Goal: Task Accomplishment & Management: Manage account settings

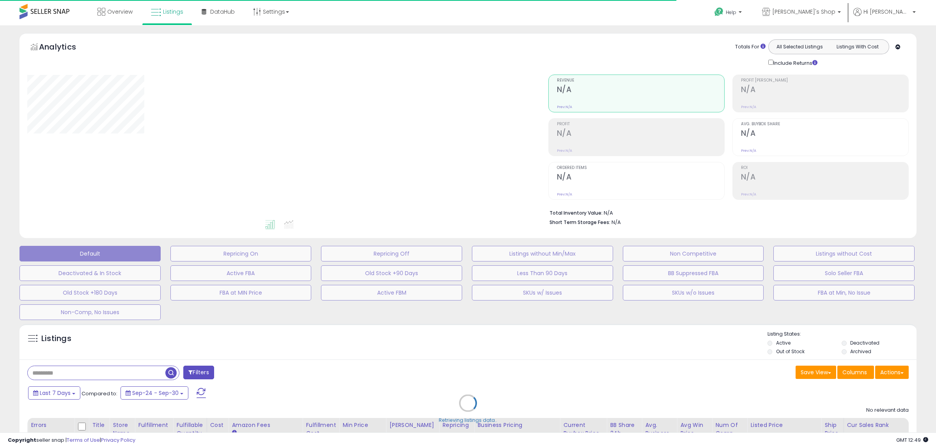
type input "**********"
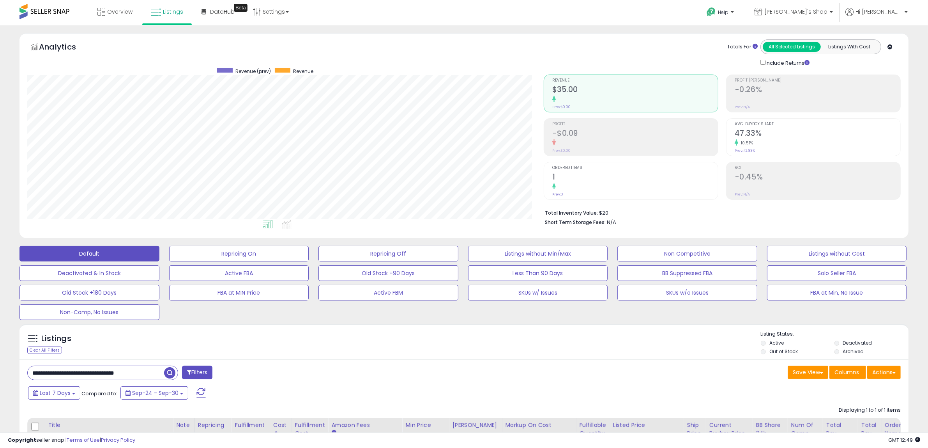
scroll to position [160, 517]
click at [534, 350] on div "Listings Clear All Filters Listing States:" at bounding box center [463, 343] width 889 height 27
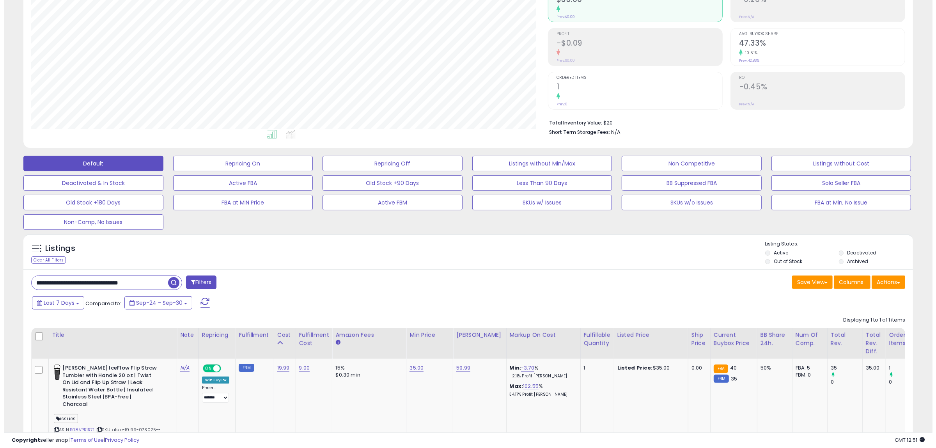
scroll to position [0, 0]
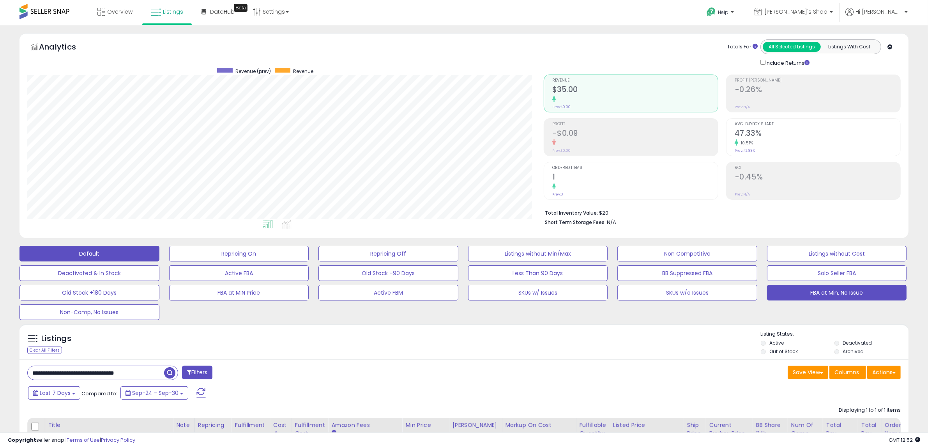
click at [817, 289] on button "FBA at Min, No Issue" at bounding box center [837, 293] width 140 height 16
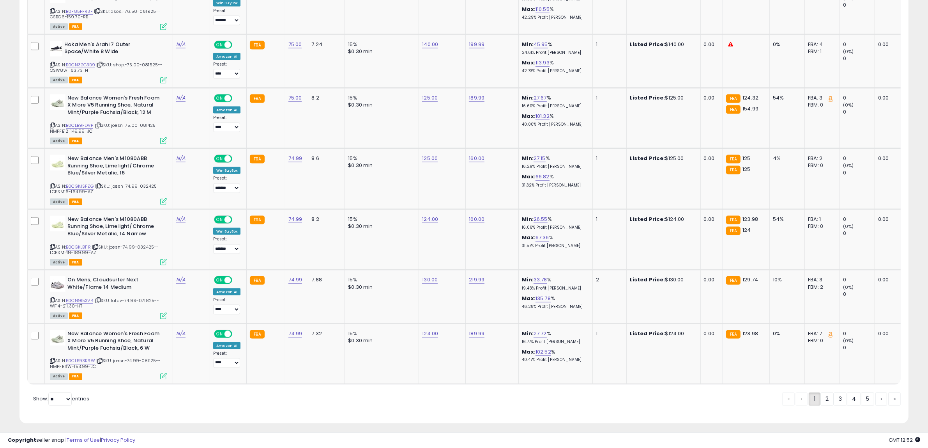
scroll to position [1507, 0]
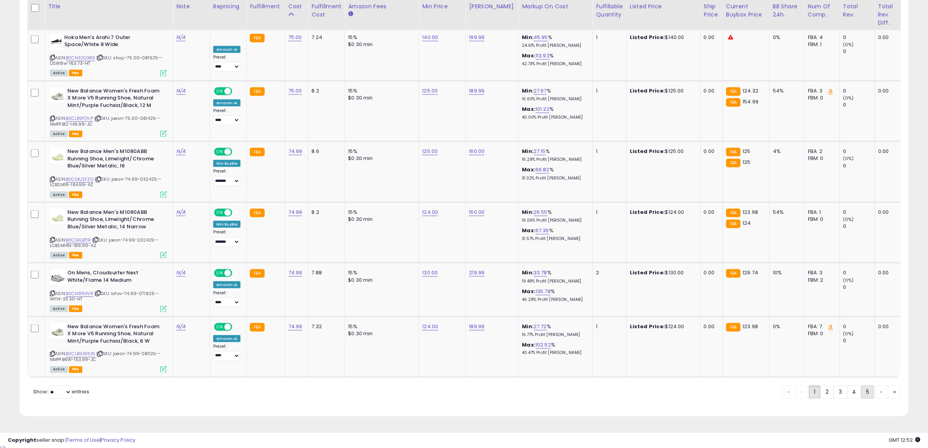
click at [868, 396] on link "5" at bounding box center [867, 391] width 13 height 13
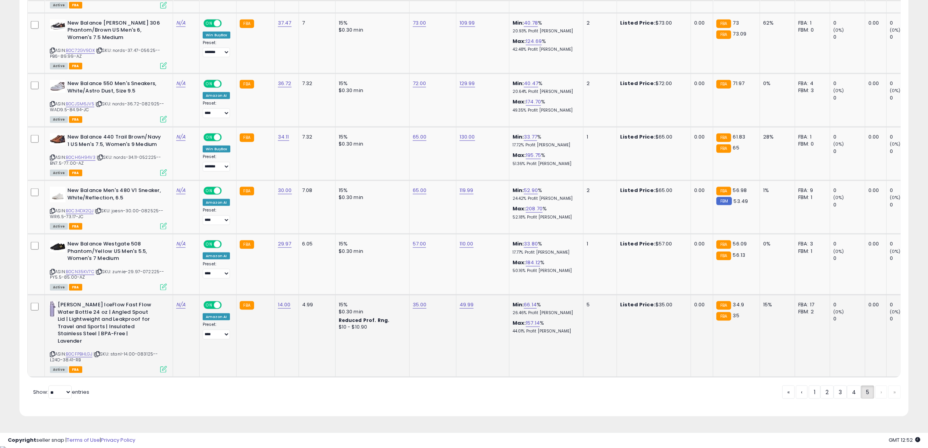
scroll to position [1244, 0]
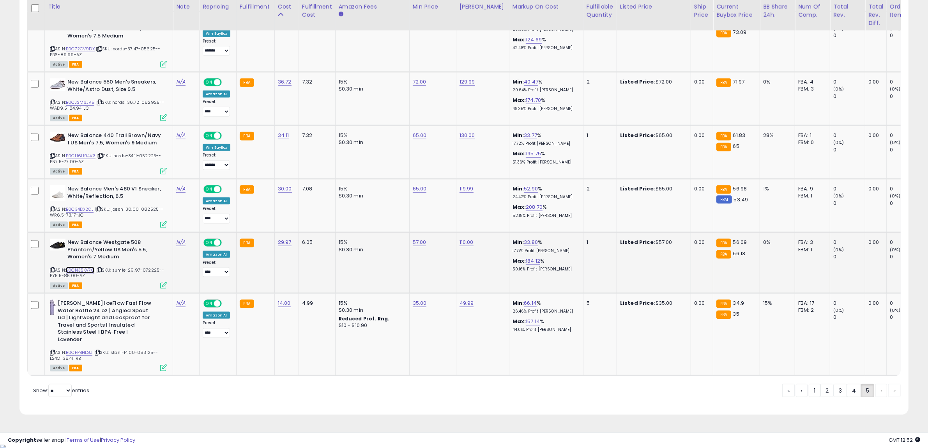
click at [88, 267] on link "B0CN35KV7C" at bounding box center [80, 270] width 28 height 7
click at [416, 239] on link "57.00" at bounding box center [420, 242] width 14 height 8
drag, startPoint x: 402, startPoint y: 220, endPoint x: 280, endPoint y: 220, distance: 122.4
type input "**"
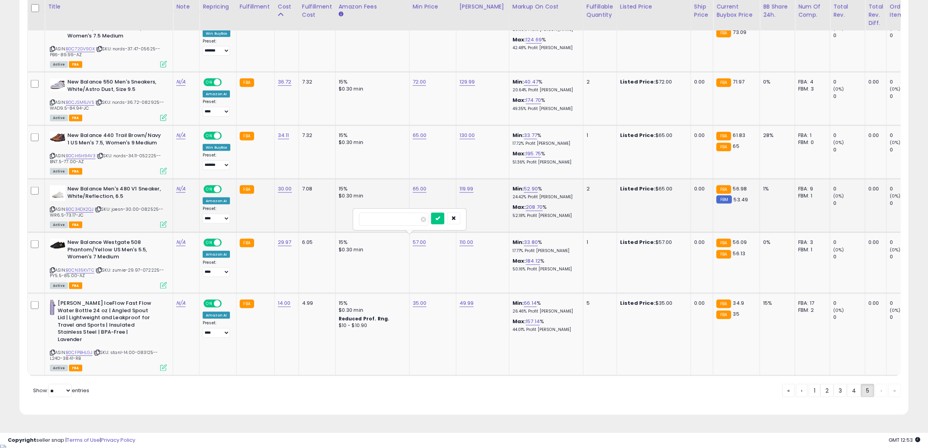
click button "submit" at bounding box center [437, 218] width 13 height 12
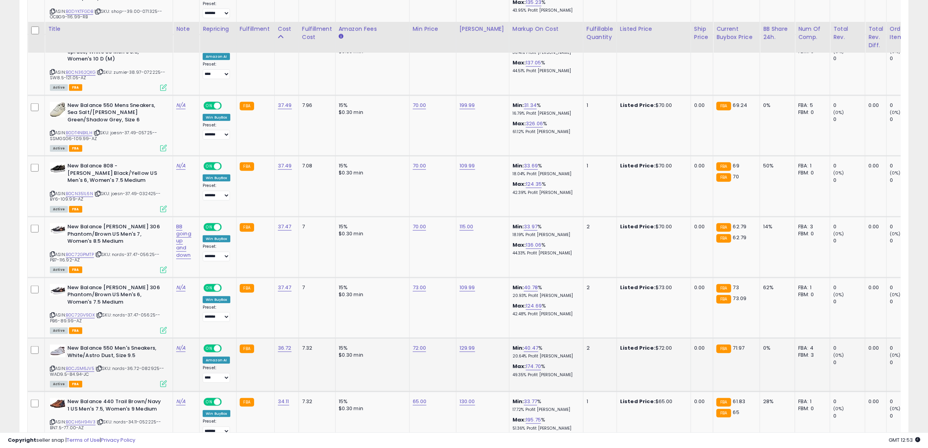
scroll to position [952, 0]
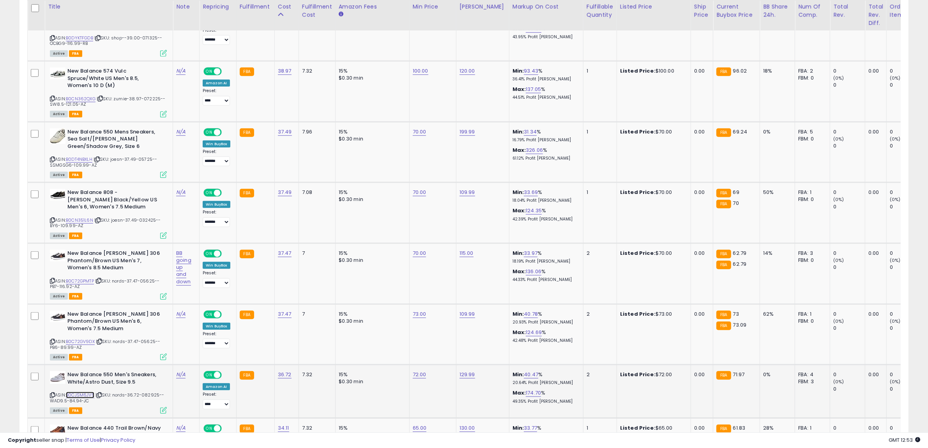
click at [88, 391] on link "B0CJSM6JV5" at bounding box center [80, 394] width 28 height 7
click at [418, 372] on link "72.00" at bounding box center [420, 374] width 14 height 8
drag, startPoint x: 402, startPoint y: 352, endPoint x: 178, endPoint y: 366, distance: 224.6
click at [184, 364] on tr "New Balance 550 Men's Sneakers, White/Astro Dust, Size 9.5 ASIN: B0CJSM6JV5 | S…" at bounding box center [635, 390] width 1215 height 53
type input "**"
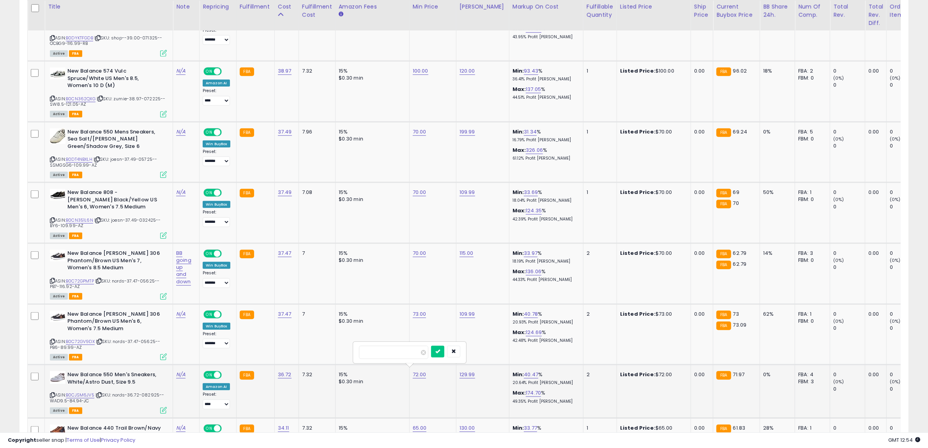
click button "submit" at bounding box center [437, 351] width 13 height 12
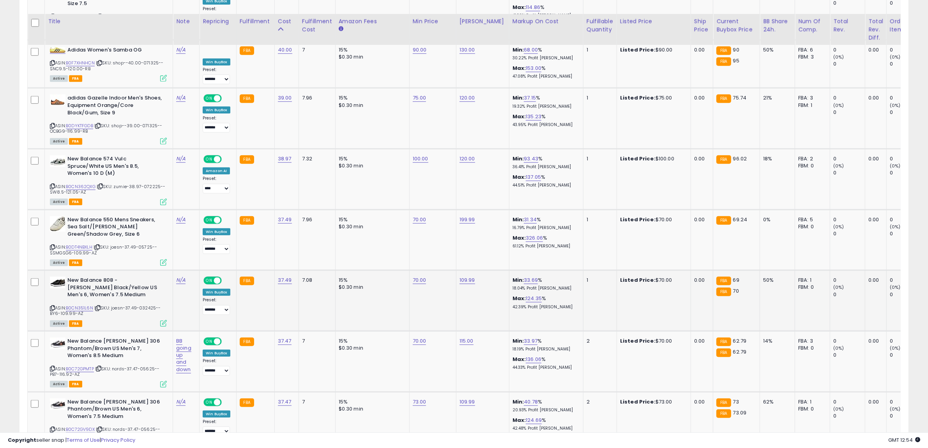
scroll to position [854, 0]
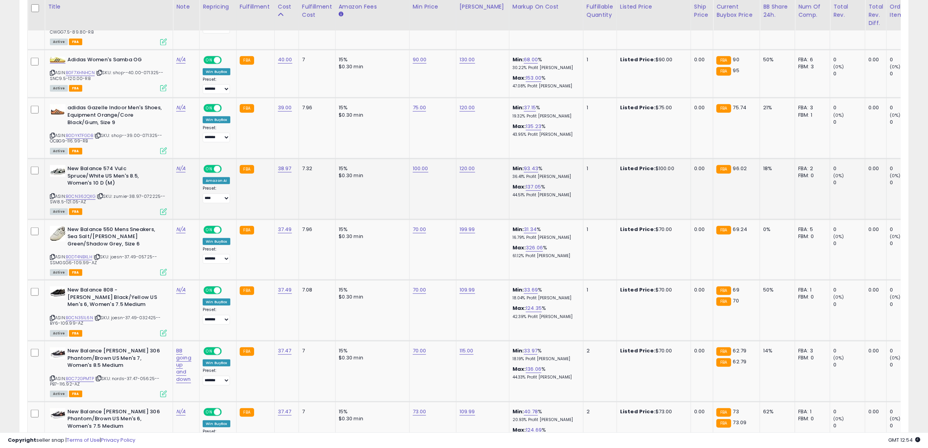
click at [403, 168] on td "15% $0.30 min" at bounding box center [372, 189] width 74 height 61
click at [414, 166] on link "100.00" at bounding box center [421, 169] width 16 height 8
drag, startPoint x: 363, startPoint y: 153, endPoint x: 229, endPoint y: 153, distance: 134.5
click at [229, 153] on tbody "adidas Gazelle Indoor Mens Sneakers, Crew Yellow/Cloud White/Almost Yellow, Siz…" at bounding box center [635, 179] width 1215 height 1171
type input "**"
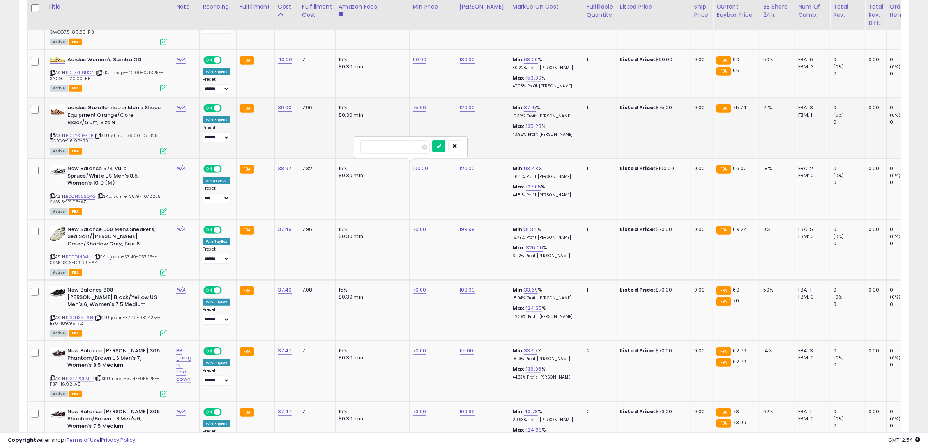
click button "submit" at bounding box center [438, 146] width 13 height 12
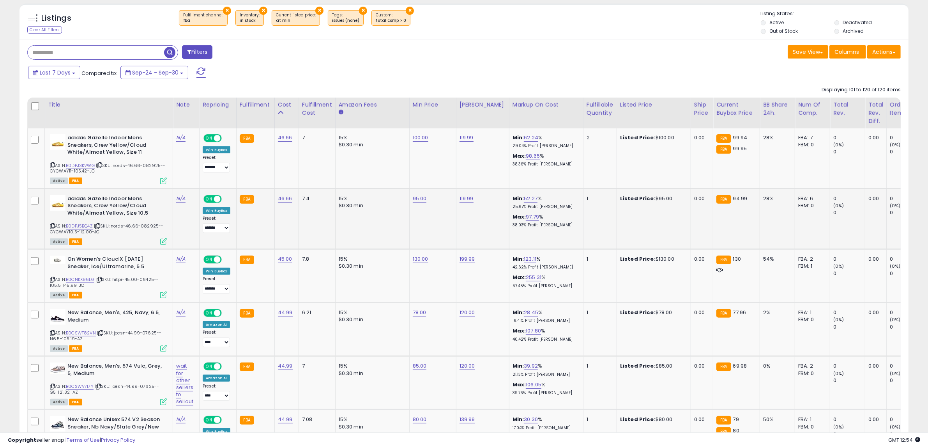
scroll to position [318, 0]
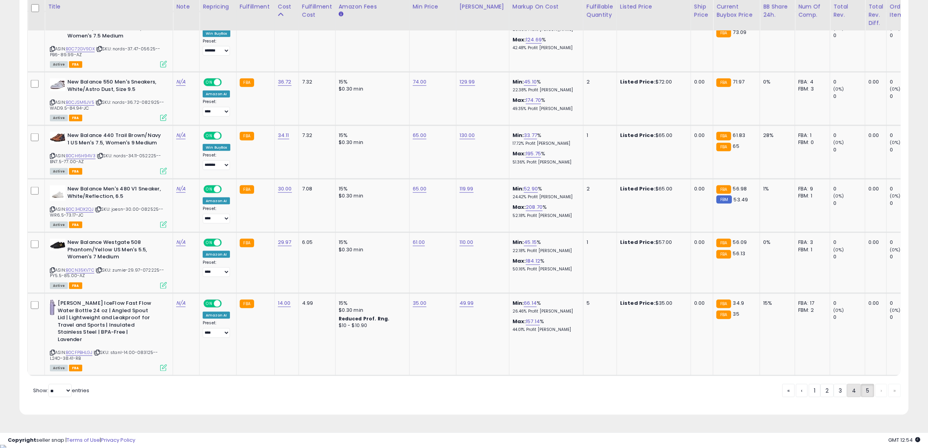
click at [853, 393] on link "4" at bounding box center [854, 390] width 14 height 13
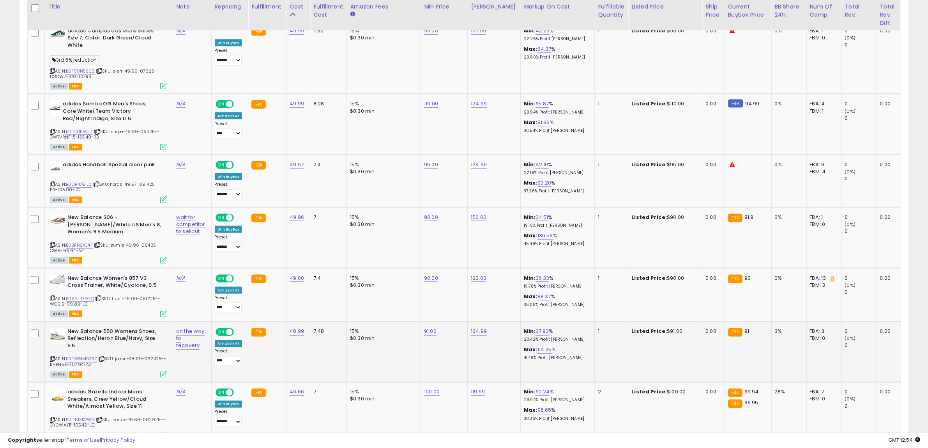
scroll to position [1583, 0]
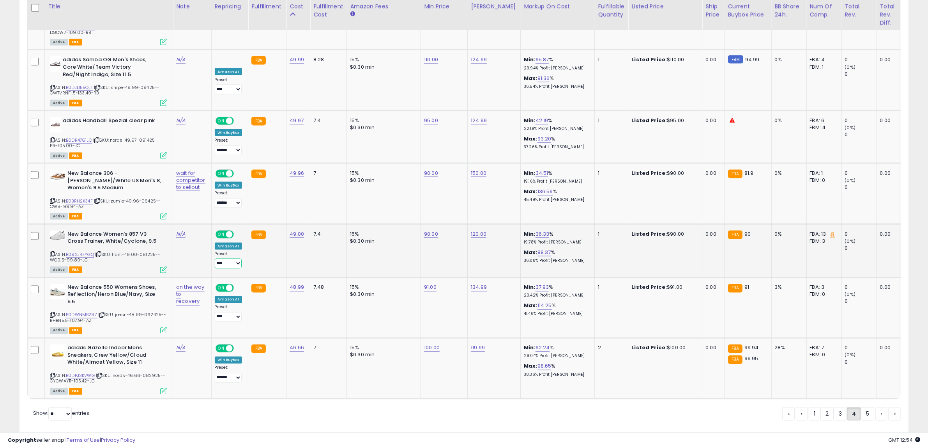
click at [228, 258] on select "**********" at bounding box center [228, 263] width 27 height 10
select select "*******"
click at [215, 258] on select "**********" at bounding box center [228, 263] width 27 height 10
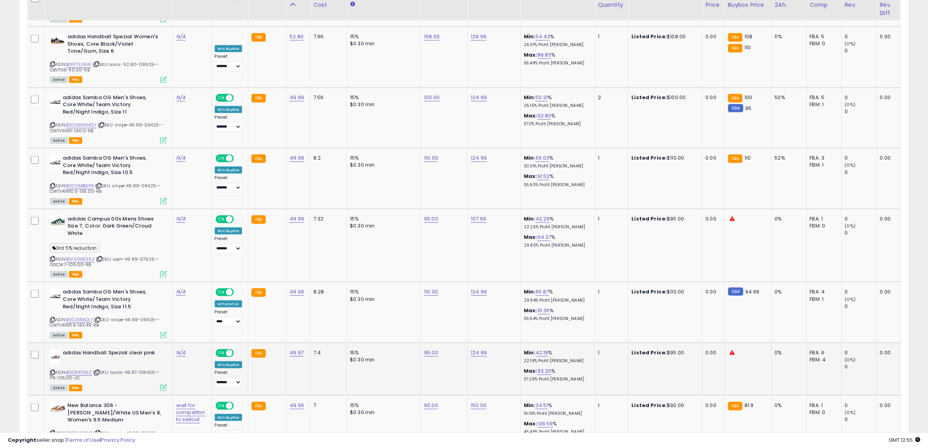
scroll to position [1388, 0]
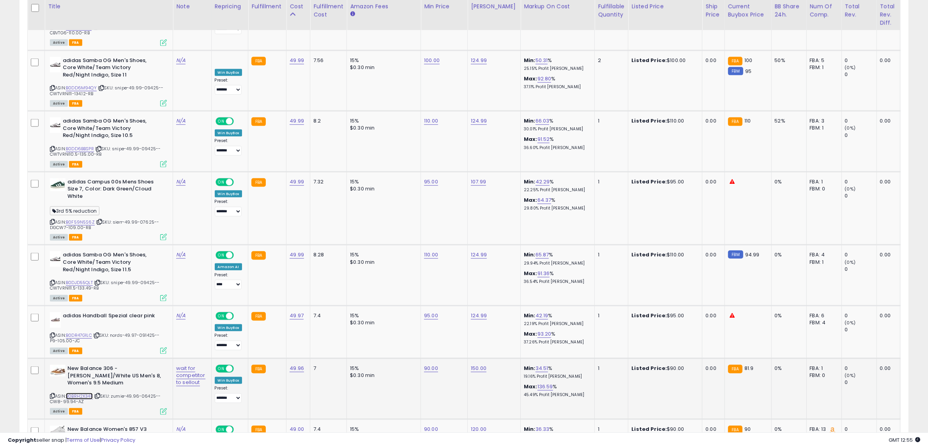
click at [78, 393] on link "B0BRH2X34F" at bounding box center [79, 396] width 27 height 7
click at [75, 332] on link "B0DR47G1LC" at bounding box center [79, 335] width 26 height 7
click at [81, 279] on link "B0DJD55QLT" at bounding box center [79, 282] width 27 height 7
click at [435, 251] on link "110.00" at bounding box center [431, 255] width 14 height 8
drag, startPoint x: 382, startPoint y: 208, endPoint x: 301, endPoint y: 213, distance: 82.0
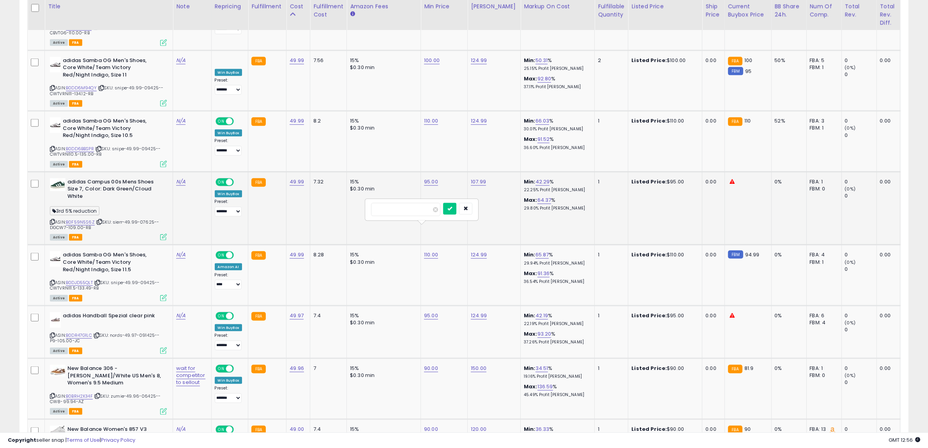
type input "***"
click button "submit" at bounding box center [449, 209] width 13 height 12
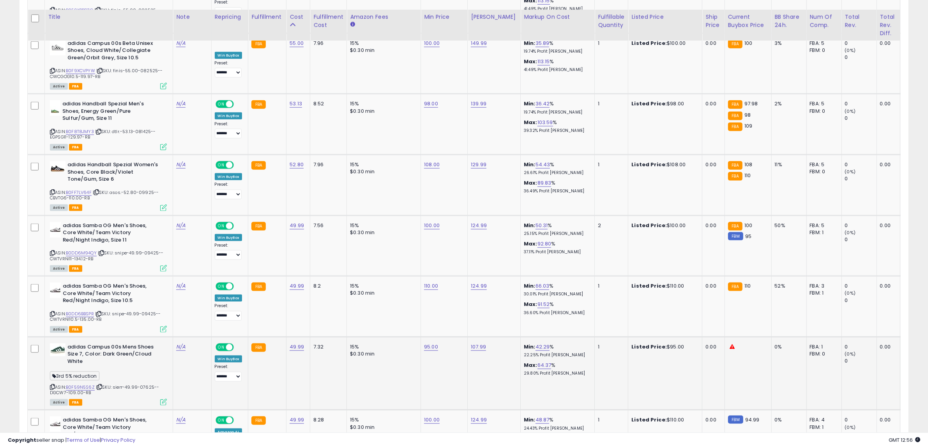
scroll to position [1242, 0]
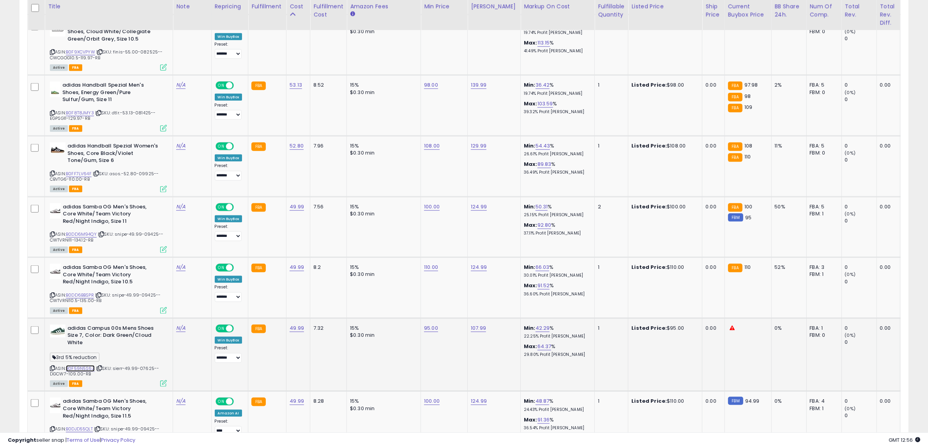
click at [81, 365] on link "B0F59N5S6Z" at bounding box center [80, 368] width 29 height 7
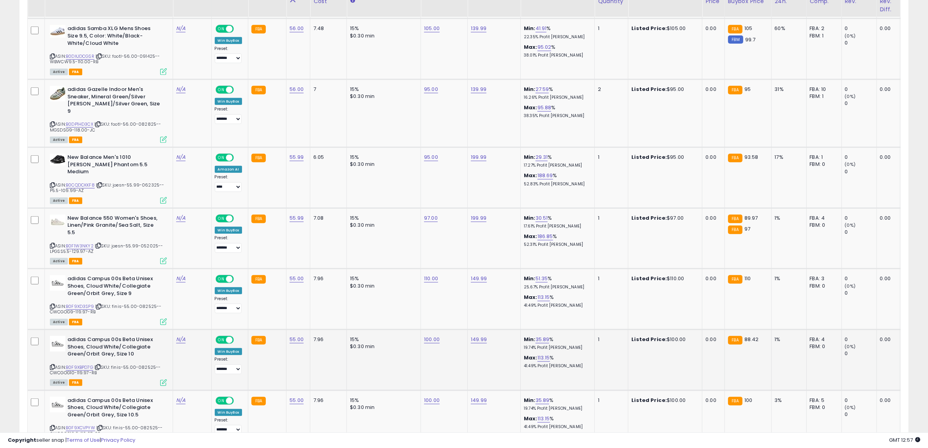
scroll to position [852, 0]
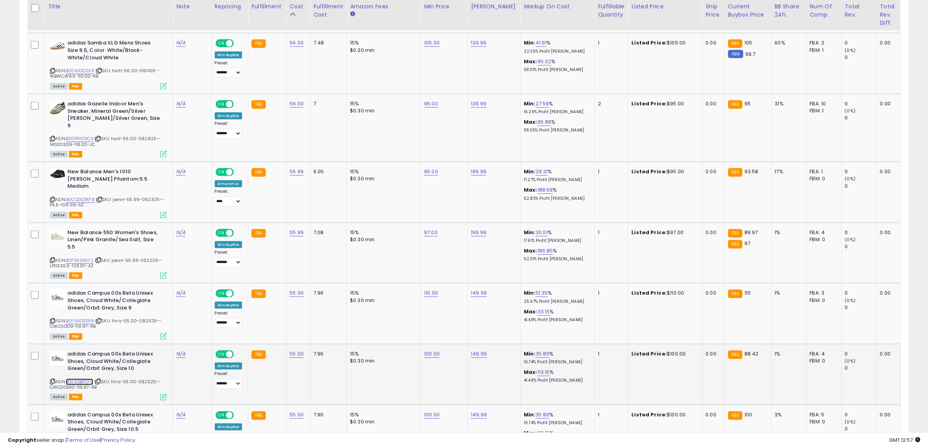
click at [81, 378] on link "B0F9XBPD7G" at bounding box center [79, 381] width 27 height 7
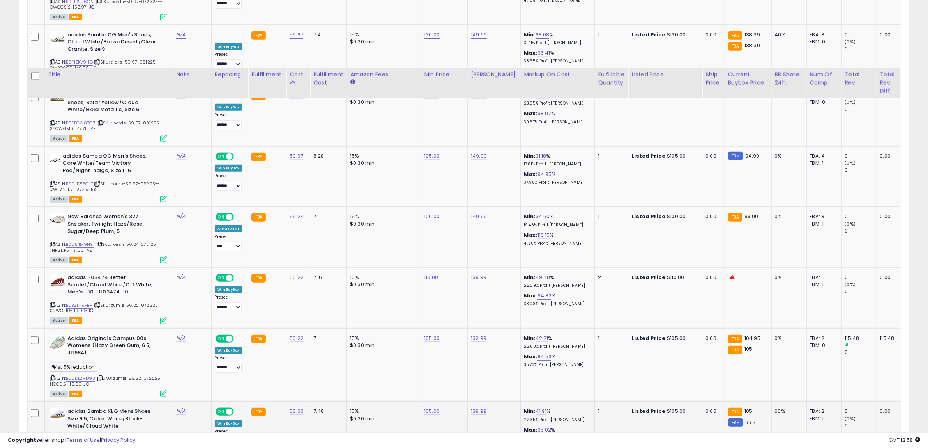
scroll to position [462, 0]
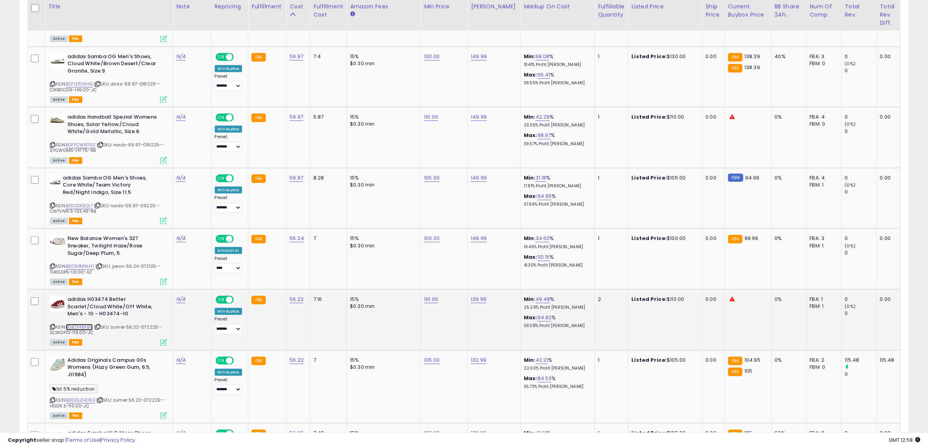
click at [83, 326] on link "B0BZK49FBH" at bounding box center [79, 327] width 27 height 7
click at [78, 147] on link "B0FFCW87GZ" at bounding box center [81, 145] width 30 height 7
click at [79, 205] on link "B0DJD55QLT" at bounding box center [79, 205] width 27 height 7
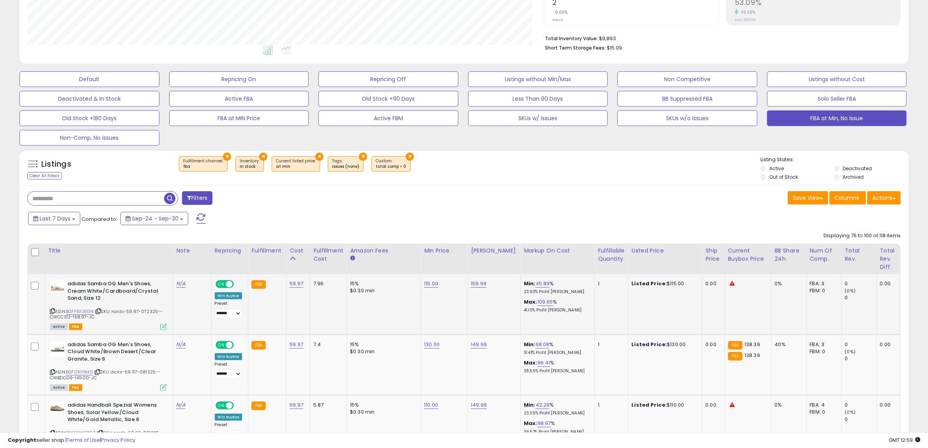
scroll to position [170, 0]
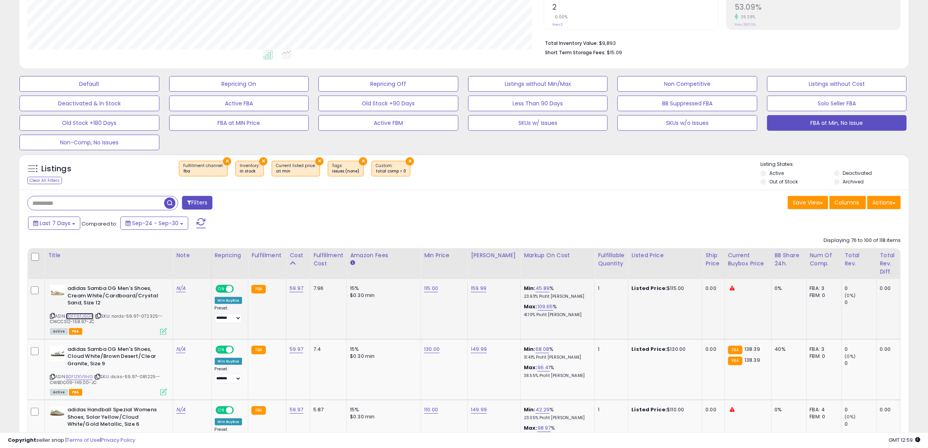
click at [84, 318] on link "B0FF6FJ6GN" at bounding box center [80, 316] width 28 height 7
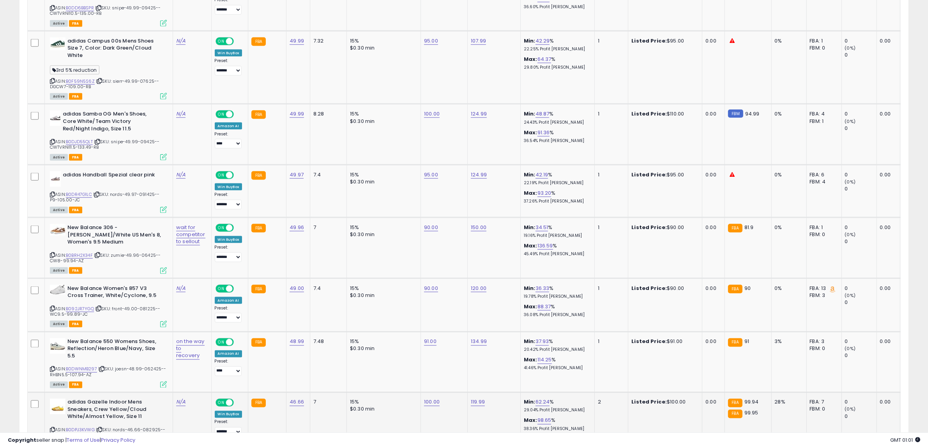
scroll to position [1583, 0]
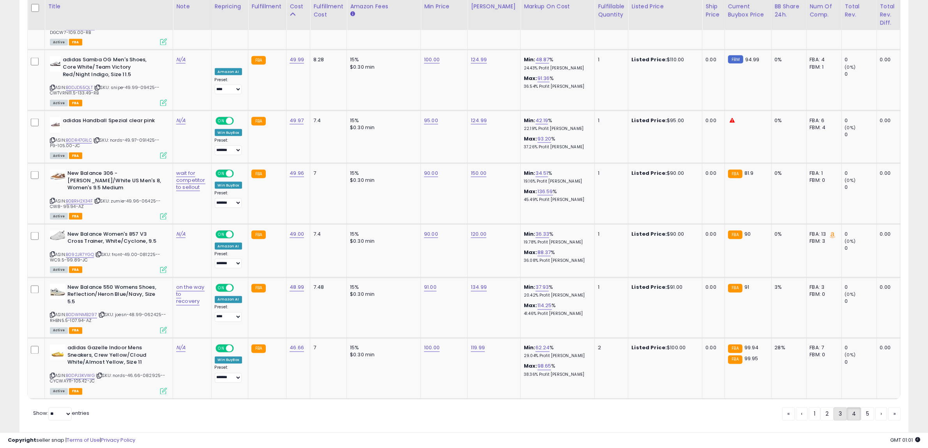
click at [840, 407] on link "3" at bounding box center [840, 413] width 13 height 13
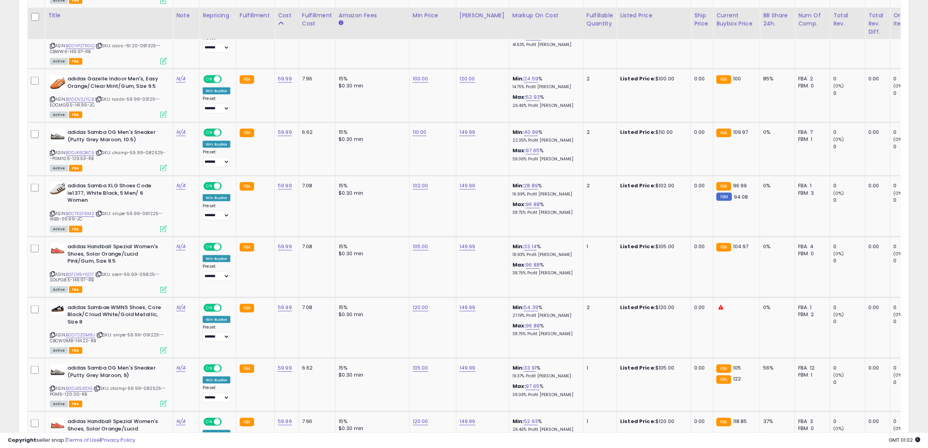
scroll to position [1543, 0]
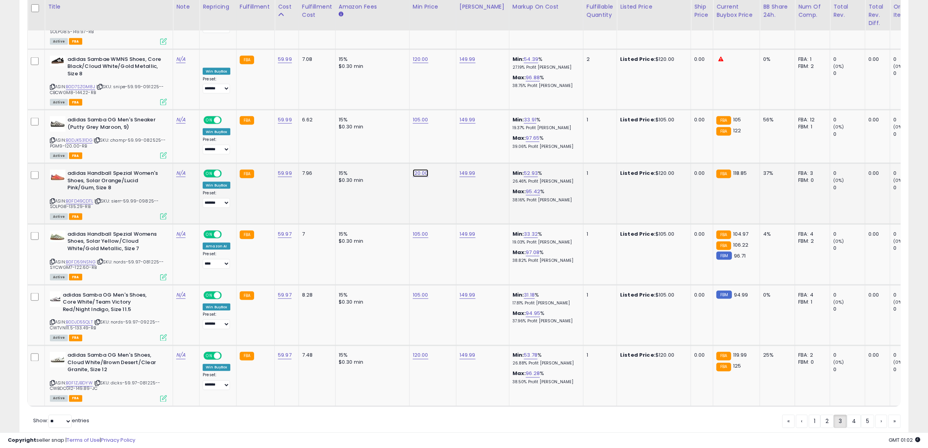
click at [421, 169] on link "120.00" at bounding box center [421, 173] width 16 height 8
drag, startPoint x: 406, startPoint y: 122, endPoint x: 103, endPoint y: 186, distance: 309.9
click at [112, 182] on tr "adidas Handball Spezial Women's Shoes, Solar Orange/Lucid Pink/Gum, Size 8 ASIN…" at bounding box center [638, 193] width 1220 height 61
type input "***"
click button "submit" at bounding box center [439, 119] width 13 height 12
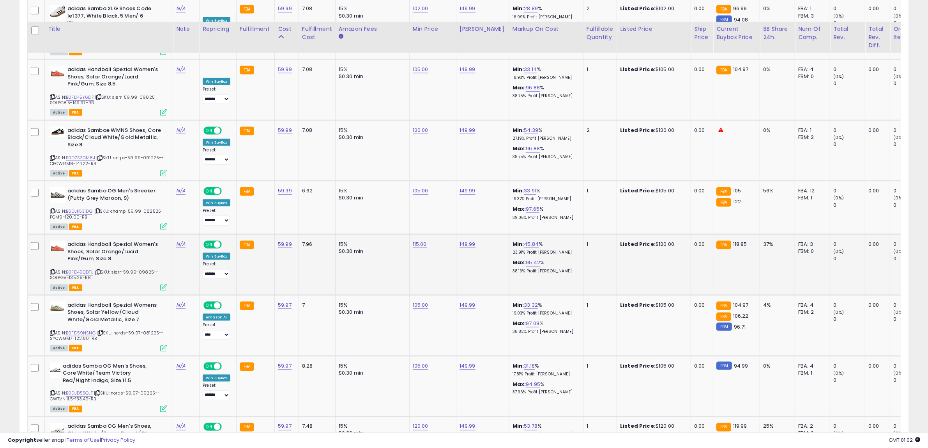
scroll to position [1445, 0]
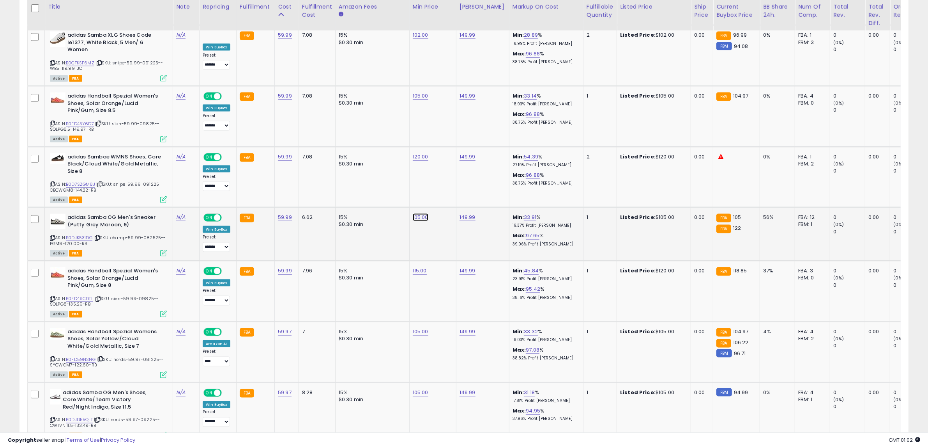
click at [421, 213] on link "105.00" at bounding box center [421, 217] width 16 height 8
drag, startPoint x: 407, startPoint y: 166, endPoint x: 113, endPoint y: 194, distance: 295.3
click at [161, 207] on tr "adidas Samba OG Men's Sneaker (Putty Grey Maroon, 9) ASIN: B0DJK531DG | SKU: ch…" at bounding box center [638, 233] width 1220 height 53
type input "***"
click button "submit" at bounding box center [439, 164] width 13 height 12
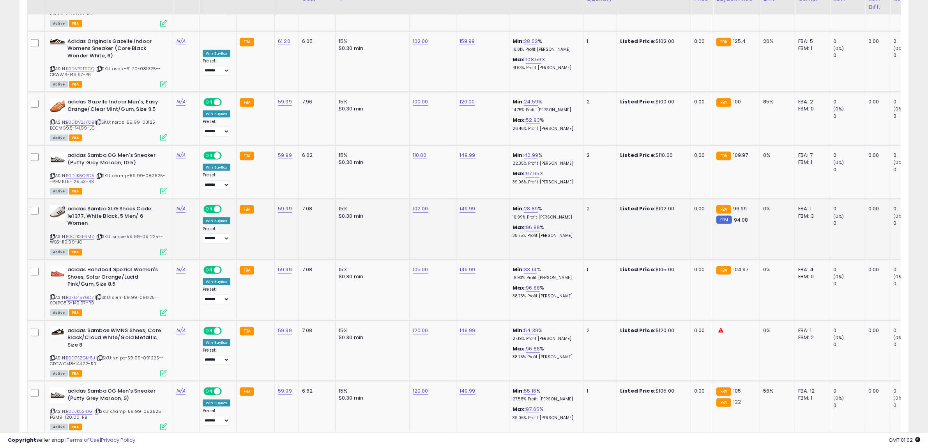
scroll to position [1251, 0]
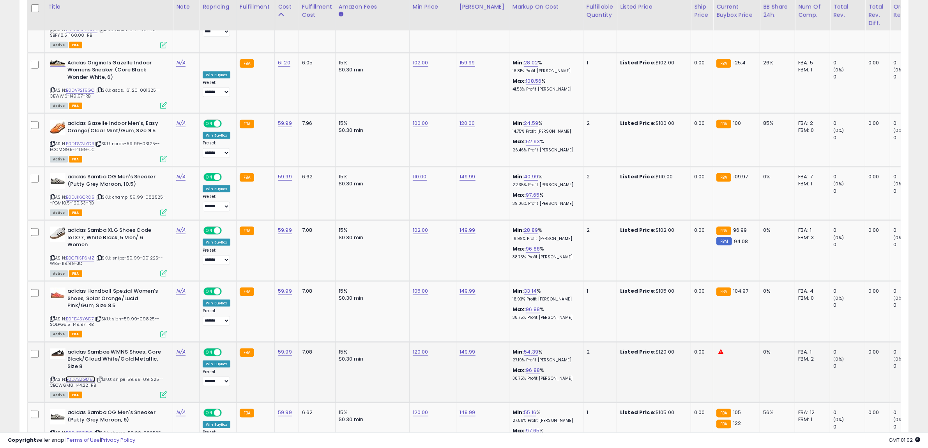
click at [83, 376] on link "B0D7SZGM8J" at bounding box center [80, 379] width 29 height 7
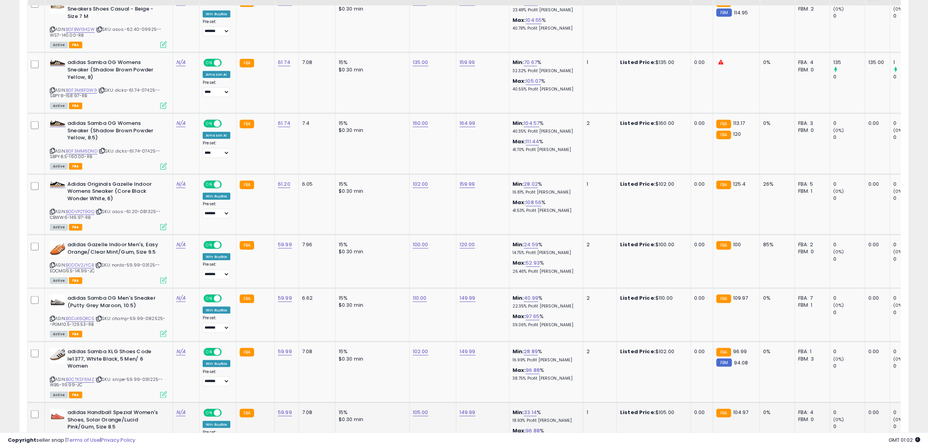
scroll to position [1104, 0]
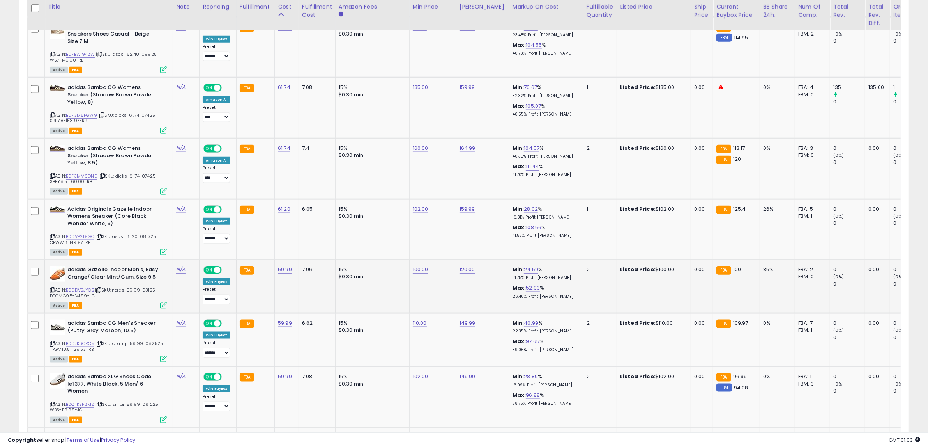
click at [72, 266] on div "ASIN: B0DDV2JYCB | SKU: nords-59.99-03125--EOCMG9.5-141.99-JC Active FBA" at bounding box center [108, 287] width 117 height 42
click at [80, 287] on link "B0DDV2JYCB" at bounding box center [80, 290] width 28 height 7
click at [414, 372] on link "102.00" at bounding box center [421, 376] width 16 height 8
drag, startPoint x: 414, startPoint y: 344, endPoint x: 299, endPoint y: 333, distance: 115.2
click at [302, 332] on tbody "adidas Samba OG Women's Shoes, Shadow Brown/Powder Yellow/Gum 3, Size 9.5 ASIN:…" at bounding box center [638, 94] width 1220 height 1500
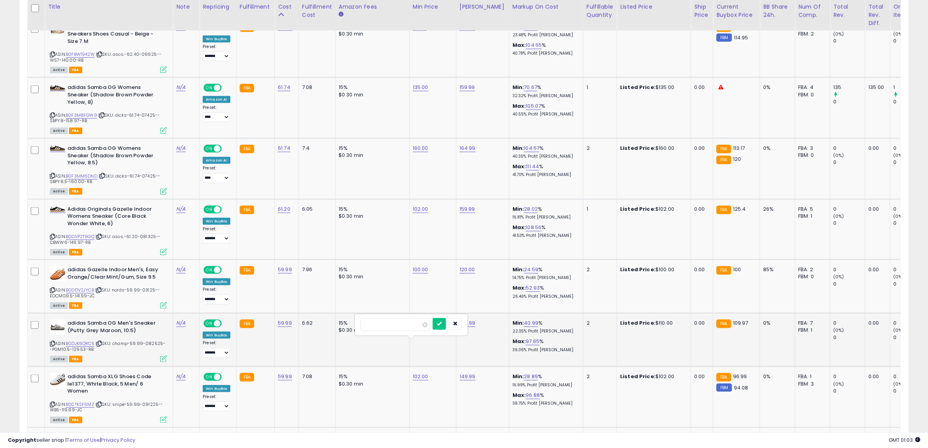
type input "***"
click button "submit" at bounding box center [439, 324] width 13 height 12
click at [419, 265] on link "100.00" at bounding box center [421, 269] width 16 height 8
drag, startPoint x: 402, startPoint y: 219, endPoint x: 301, endPoint y: 219, distance: 101.0
click at [301, 219] on tbody "adidas Samba OG Women's Shoes, Shadow Brown/Powder Yellow/Gum 3, Size 9.5 ASIN:…" at bounding box center [638, 94] width 1220 height 1500
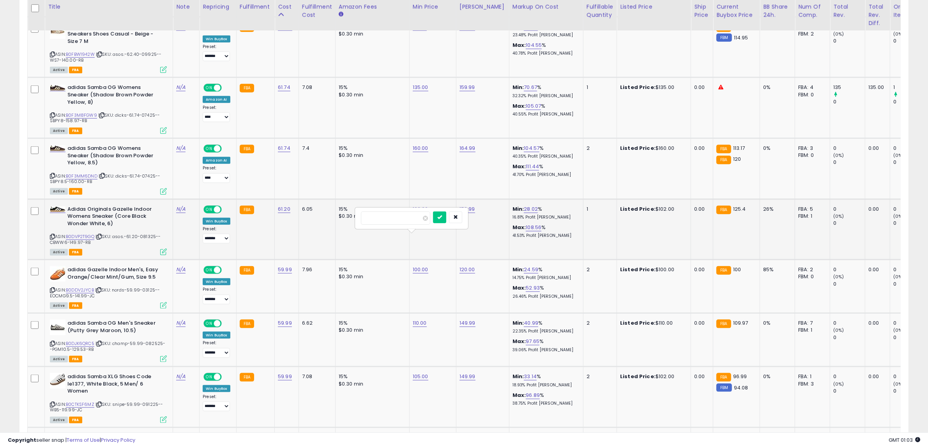
type input "***"
click button "submit" at bounding box center [439, 217] width 13 height 12
click at [423, 205] on link "102.00" at bounding box center [421, 209] width 16 height 8
click at [405, 156] on input "******" at bounding box center [395, 156] width 69 height 13
click at [81, 233] on link "B0DVP2T9GQ" at bounding box center [80, 236] width 28 height 7
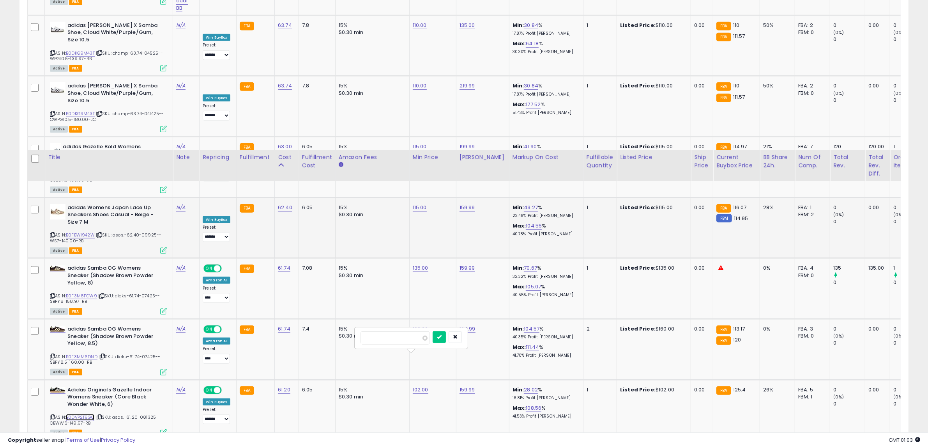
scroll to position [909, 0]
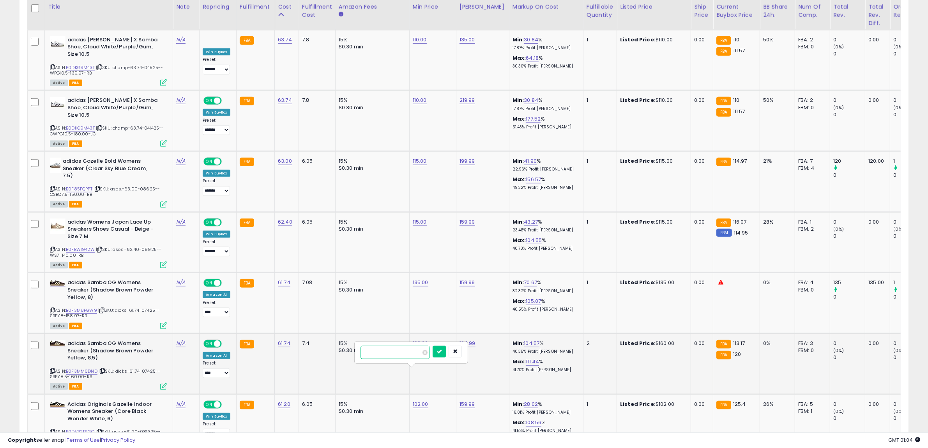
drag, startPoint x: 407, startPoint y: 352, endPoint x: 305, endPoint y: 351, distance: 101.8
click at [305, 351] on tbody "adidas Samba OG Women's Shoes, Shadow Brown/Powder Yellow/Gum 3, Size 9.5 ASIN:…" at bounding box center [638, 289] width 1220 height 1500
type input "***"
click button "submit" at bounding box center [439, 351] width 13 height 12
click at [419, 339] on link "160.00" at bounding box center [421, 343] width 16 height 8
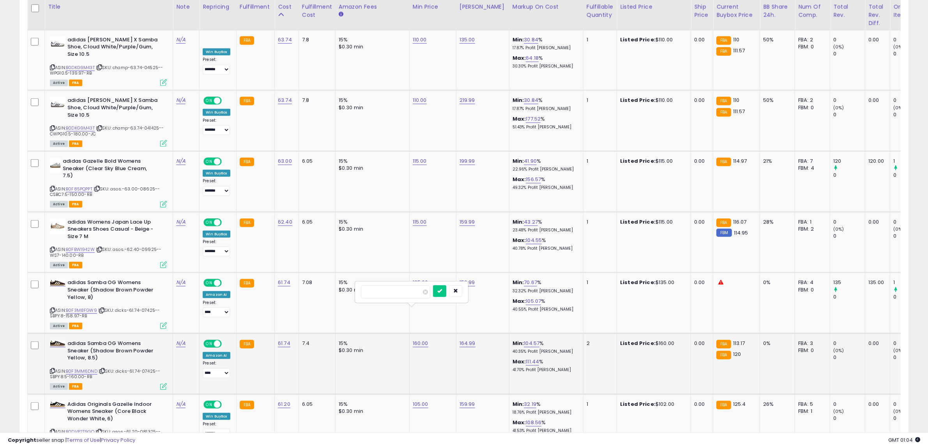
drag, startPoint x: 412, startPoint y: 292, endPoint x: 248, endPoint y: 306, distance: 164.7
click at [250, 333] on tr "adidas Samba OG Womens Sneaker (Shadow Brown Powder Yellow, 8.5) ASIN: B0F3MM6D…" at bounding box center [638, 363] width 1220 height 61
type input "***"
click button "submit" at bounding box center [439, 291] width 13 height 12
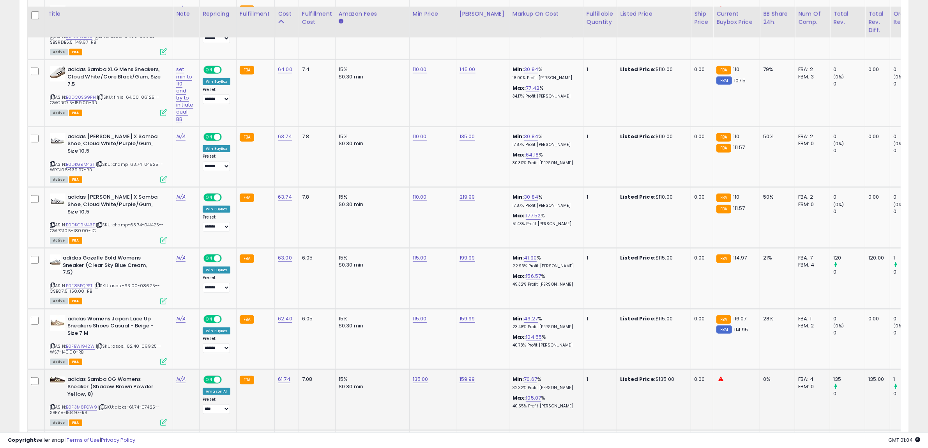
scroll to position [812, 0]
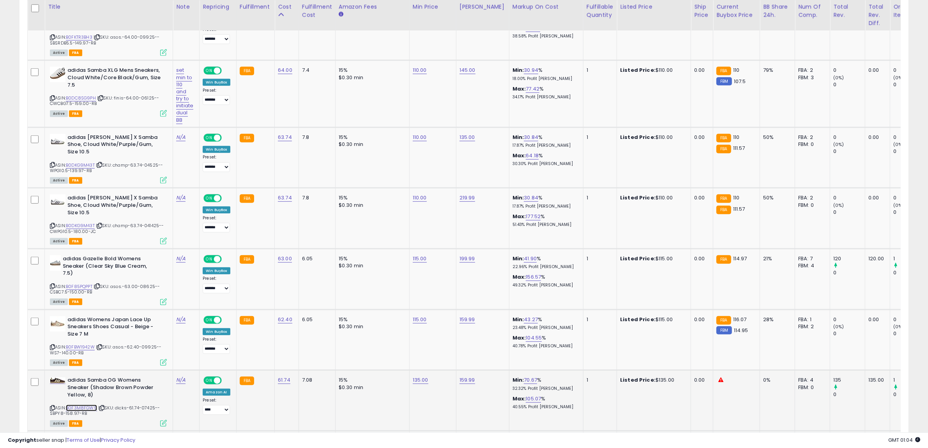
click at [89, 404] on link "B0F3M8FGW9" at bounding box center [81, 407] width 31 height 7
click at [419, 376] on link "135.00" at bounding box center [421, 380] width 16 height 8
drag, startPoint x: 412, startPoint y: 329, endPoint x: 155, endPoint y: 326, distance: 256.5
click at [165, 326] on tbody "adidas Samba OG Women's Shoes, Shadow Brown/Powder Yellow/Gum 3, Size 9.5 ASIN:…" at bounding box center [638, 386] width 1220 height 1500
type input "***"
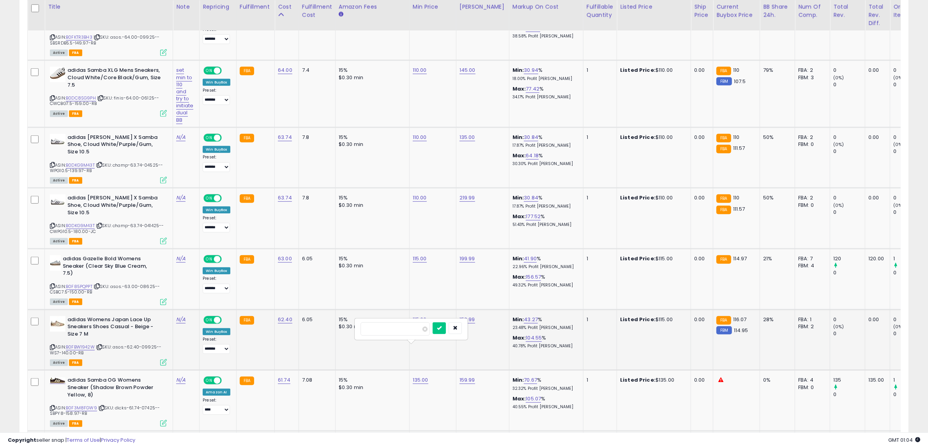
click button "submit" at bounding box center [439, 328] width 13 height 12
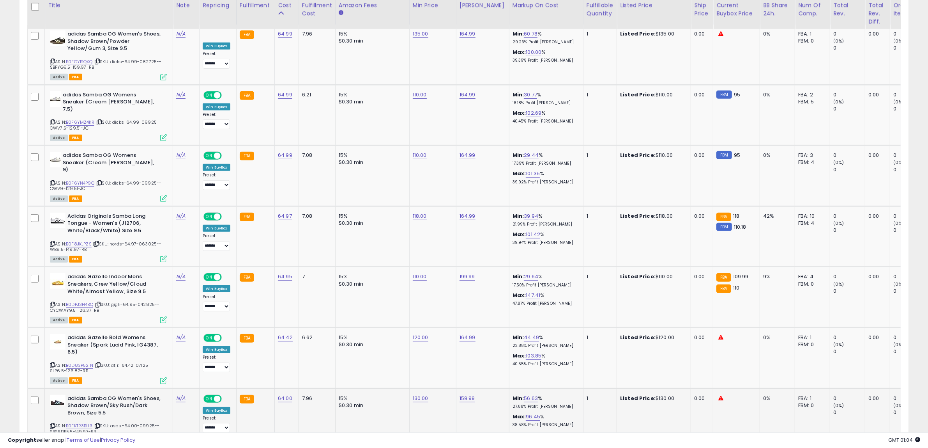
scroll to position [422, 0]
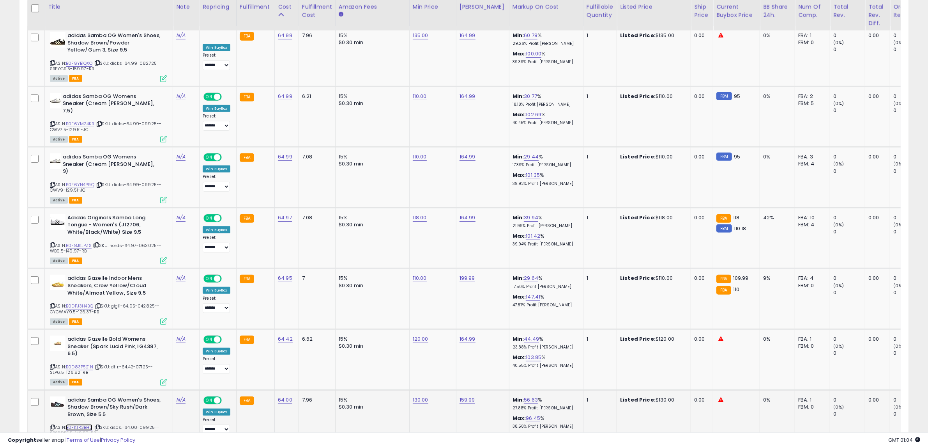
click at [83, 424] on link "B0FKTR3BH3" at bounding box center [79, 427] width 27 height 7
click at [88, 363] on link "B0D83P521N" at bounding box center [79, 366] width 27 height 7
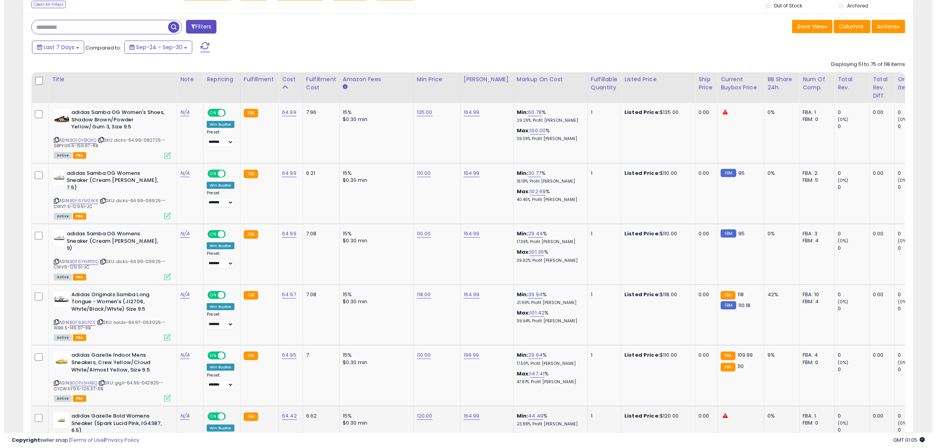
scroll to position [325, 0]
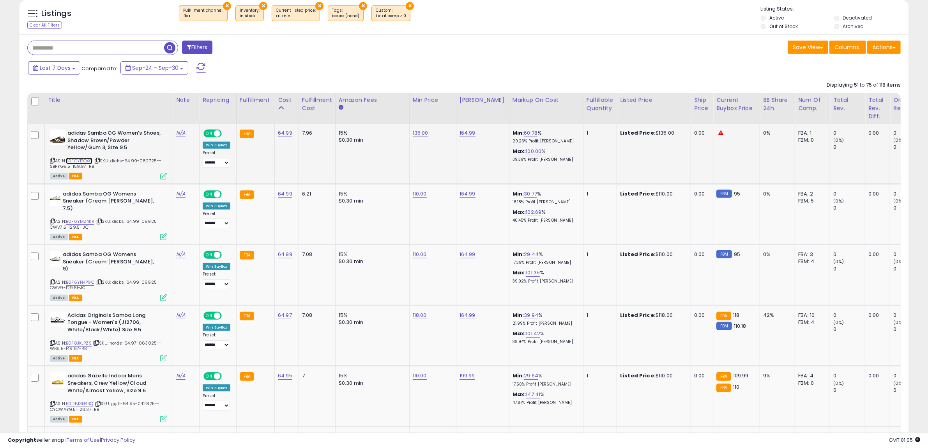
click at [92, 160] on link "B0FGYB1QXQ" at bounding box center [79, 160] width 27 height 7
click at [87, 279] on link "B0F6YN4P9Q" at bounding box center [80, 282] width 28 height 7
click at [81, 218] on link "B0F6YMZ4KR" at bounding box center [80, 221] width 28 height 7
click at [164, 294] on icon at bounding box center [163, 297] width 7 height 7
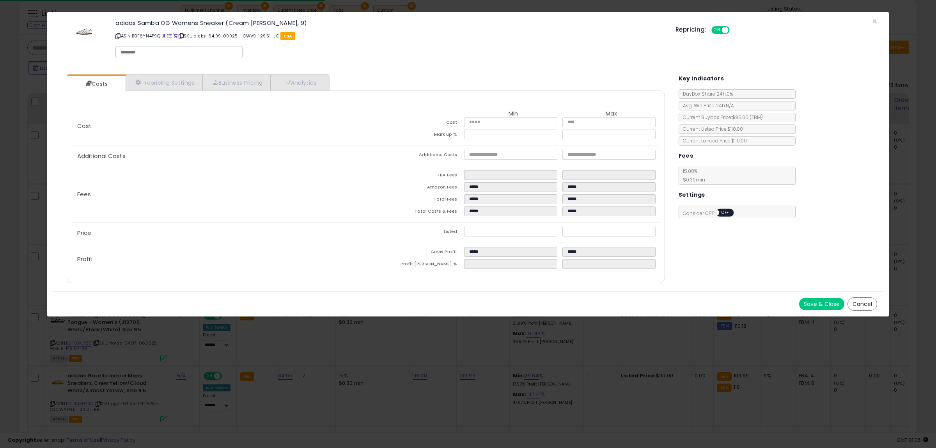
click at [182, 48] on div at bounding box center [178, 52] width 127 height 12
click at [182, 51] on input "text" at bounding box center [178, 52] width 117 height 7
type input "******"
click at [809, 301] on button "Save & Close" at bounding box center [821, 303] width 45 height 12
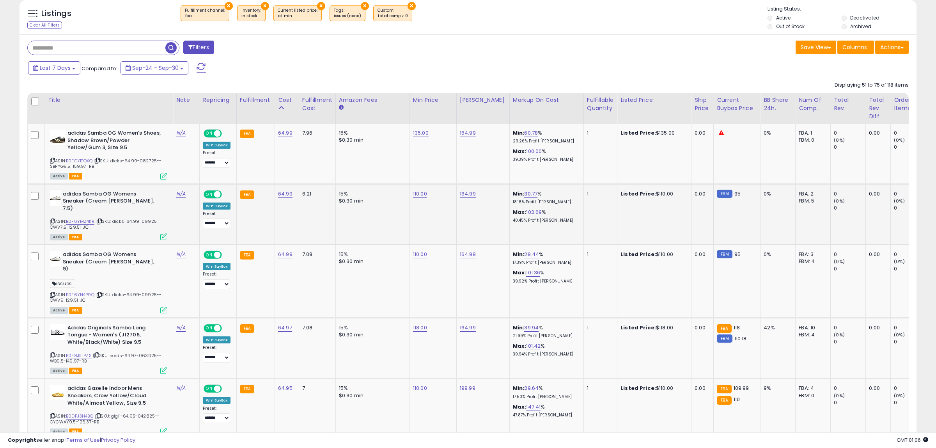
scroll to position [389663, 389306]
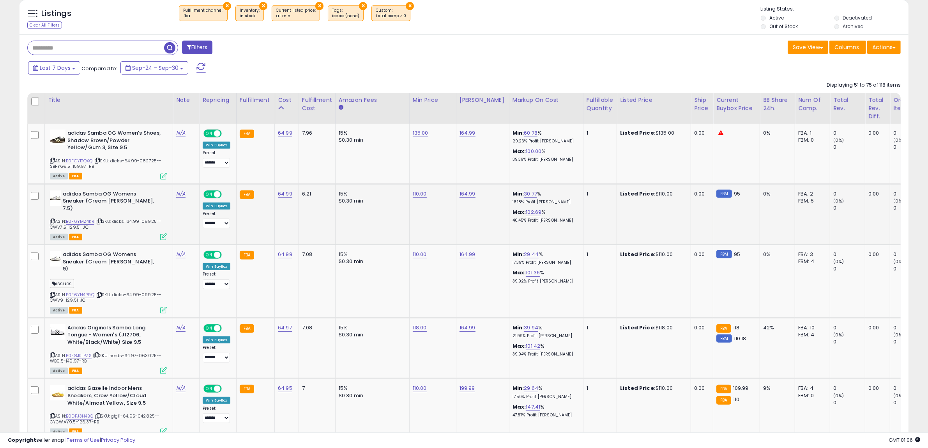
click at [166, 233] on icon at bounding box center [163, 236] width 7 height 7
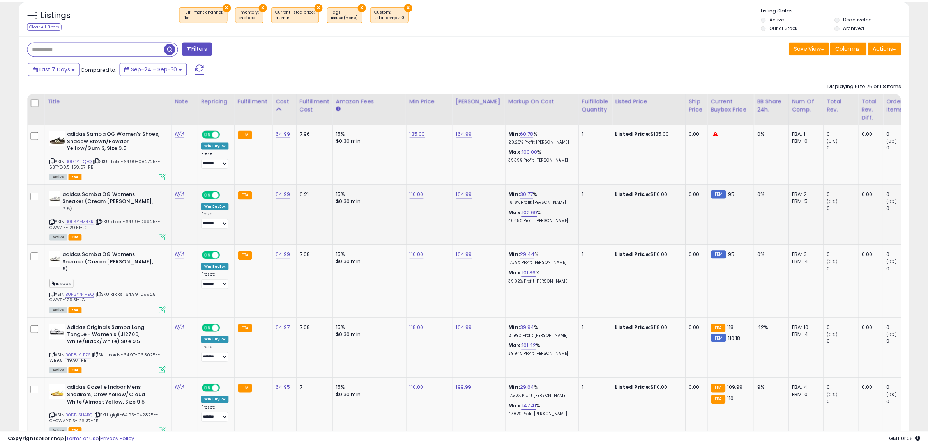
scroll to position [160, 520]
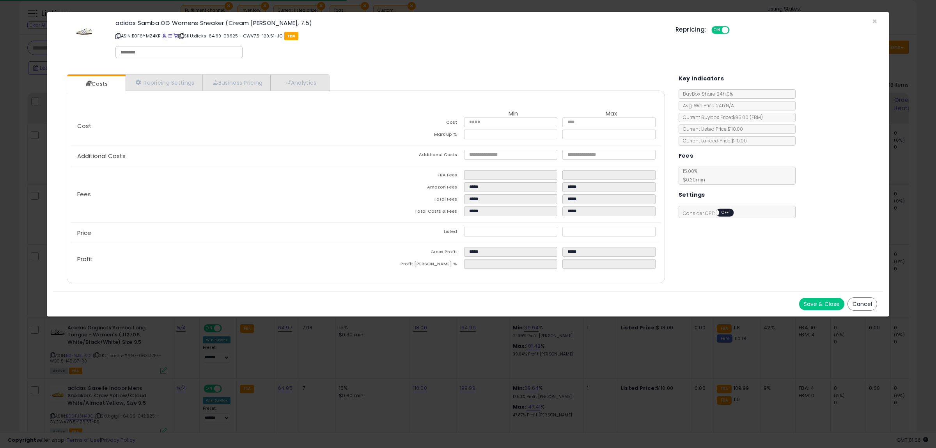
click at [183, 57] on div at bounding box center [178, 52] width 127 height 12
click at [186, 54] on input "text" at bounding box center [178, 52] width 117 height 7
type input "******"
click at [831, 306] on button "Save & Close" at bounding box center [821, 303] width 45 height 12
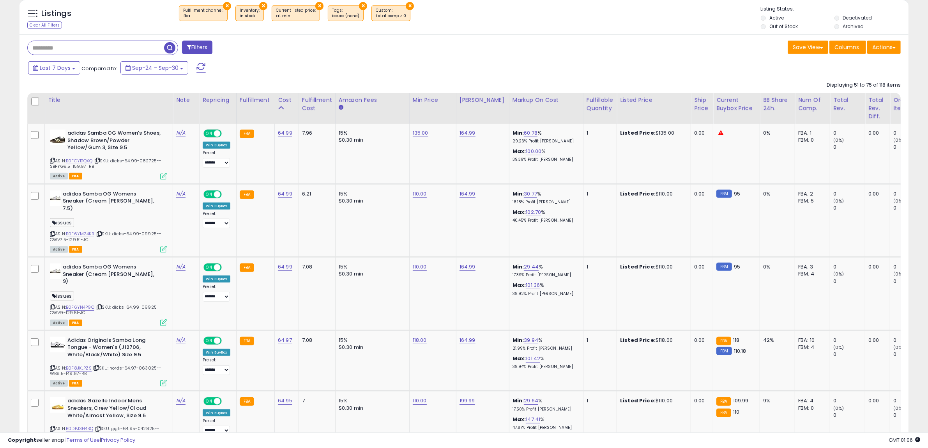
scroll to position [389663, 389306]
click at [54, 232] on icon at bounding box center [52, 234] width 5 height 4
drag, startPoint x: 99, startPoint y: 227, endPoint x: 104, endPoint y: 215, distance: 12.8
click at [99, 232] on icon at bounding box center [99, 234] width 5 height 4
click at [53, 305] on icon at bounding box center [52, 307] width 5 height 4
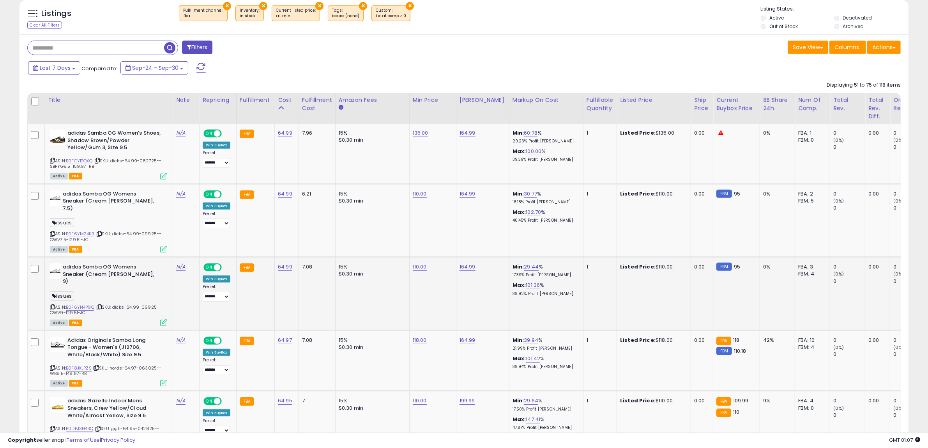
click at [102, 305] on icon at bounding box center [99, 307] width 5 height 4
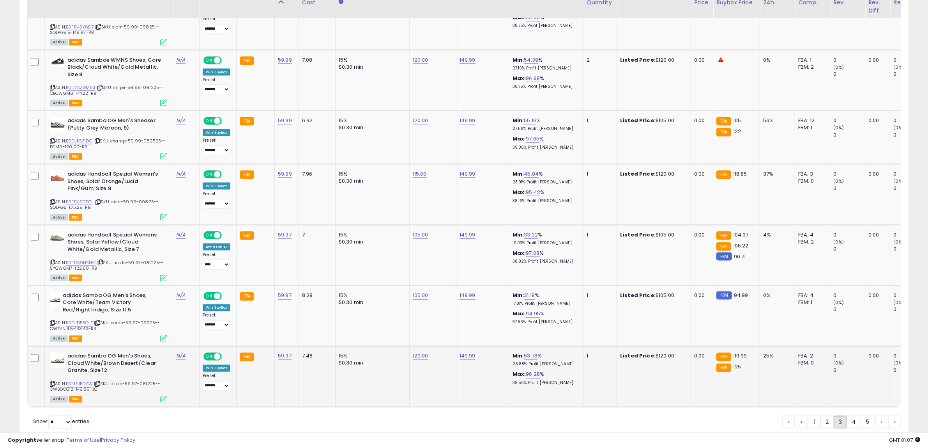
scroll to position [1568, 0]
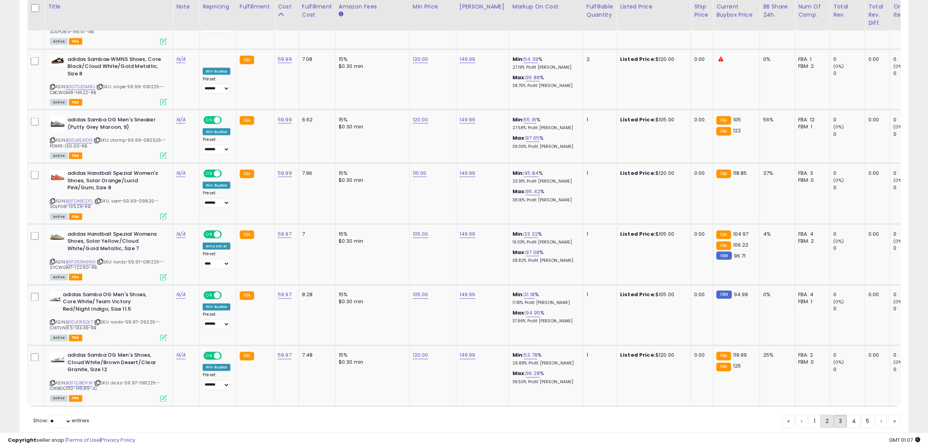
click at [821, 414] on link "2" at bounding box center [827, 420] width 13 height 13
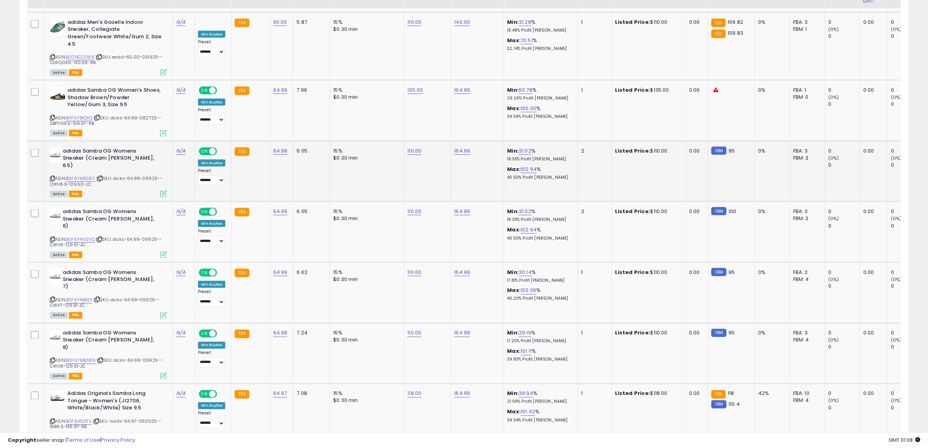
scroll to position [1548, 0]
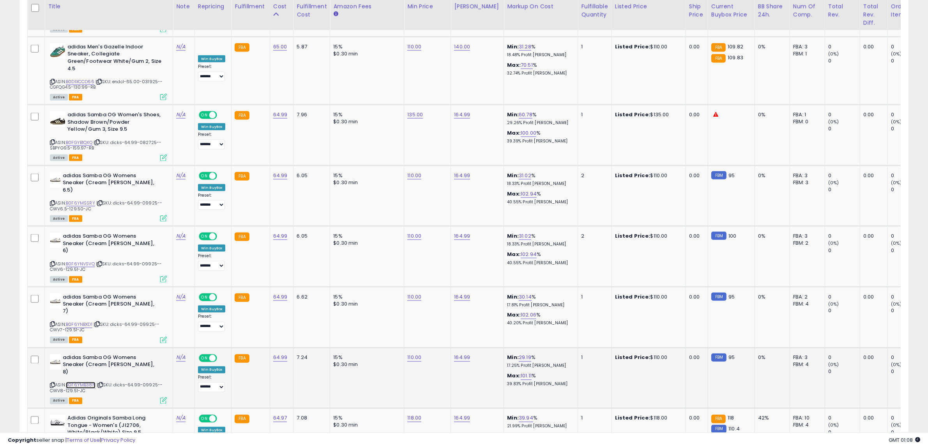
click at [77, 382] on link "B0F6YMB38N" at bounding box center [81, 385] width 30 height 7
click at [76, 321] on link "B0F6YNBXD1" at bounding box center [79, 324] width 27 height 7
click at [86, 260] on link "B0F6YNVSVQ" at bounding box center [80, 263] width 29 height 7
click at [80, 200] on link "B0F6YMSSRY" at bounding box center [80, 203] width 29 height 7
